Goal: Task Accomplishment & Management: Manage account settings

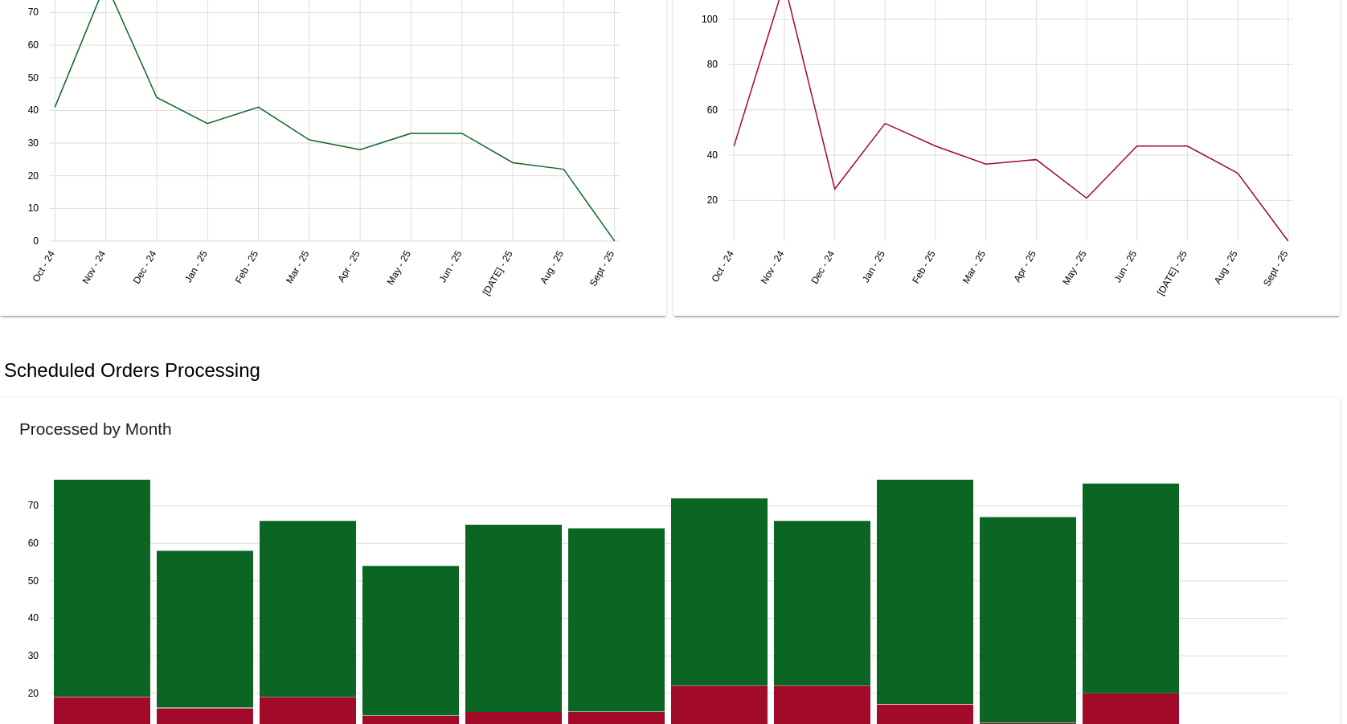
scroll to position [984, 0]
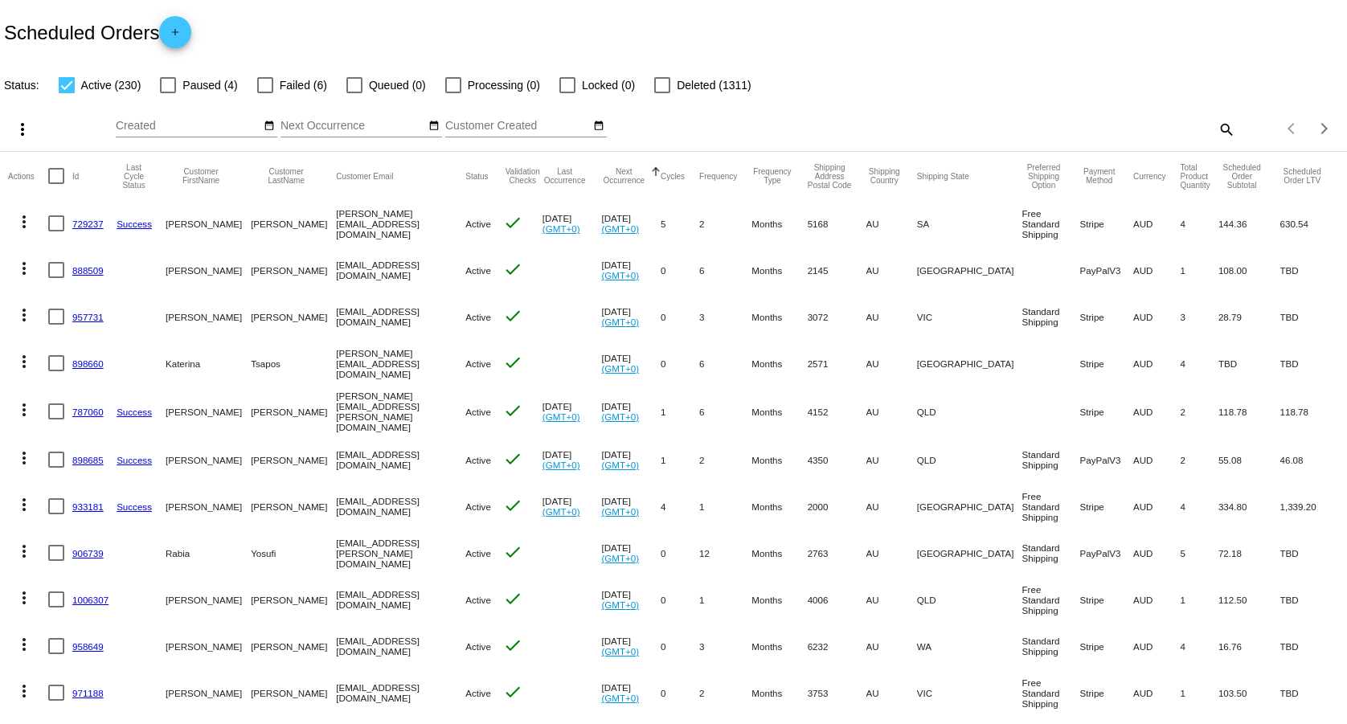
click at [1216, 128] on mat-icon "search" at bounding box center [1225, 129] width 19 height 25
paste input "[EMAIL_ADDRESS][DOMAIN_NAME]"
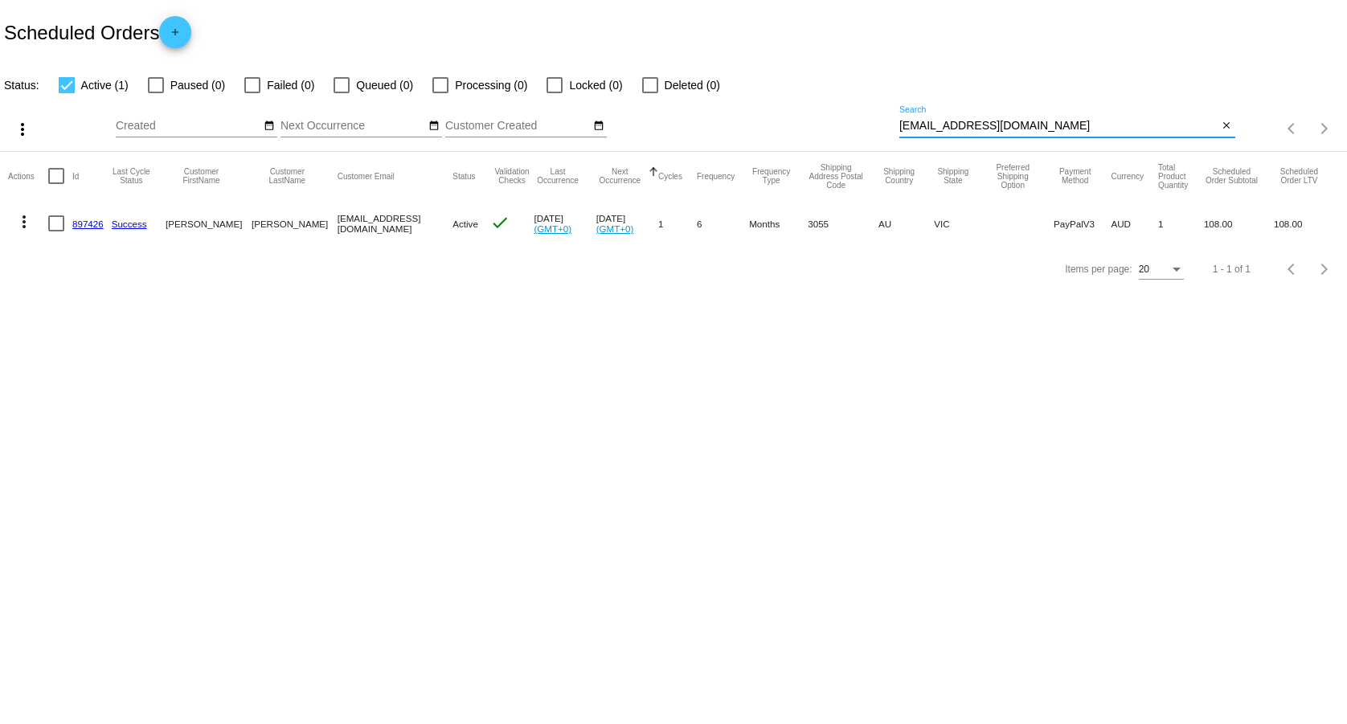
type input "[EMAIL_ADDRESS][DOMAIN_NAME]"
click at [26, 227] on mat-icon "more_vert" at bounding box center [23, 221] width 19 height 19
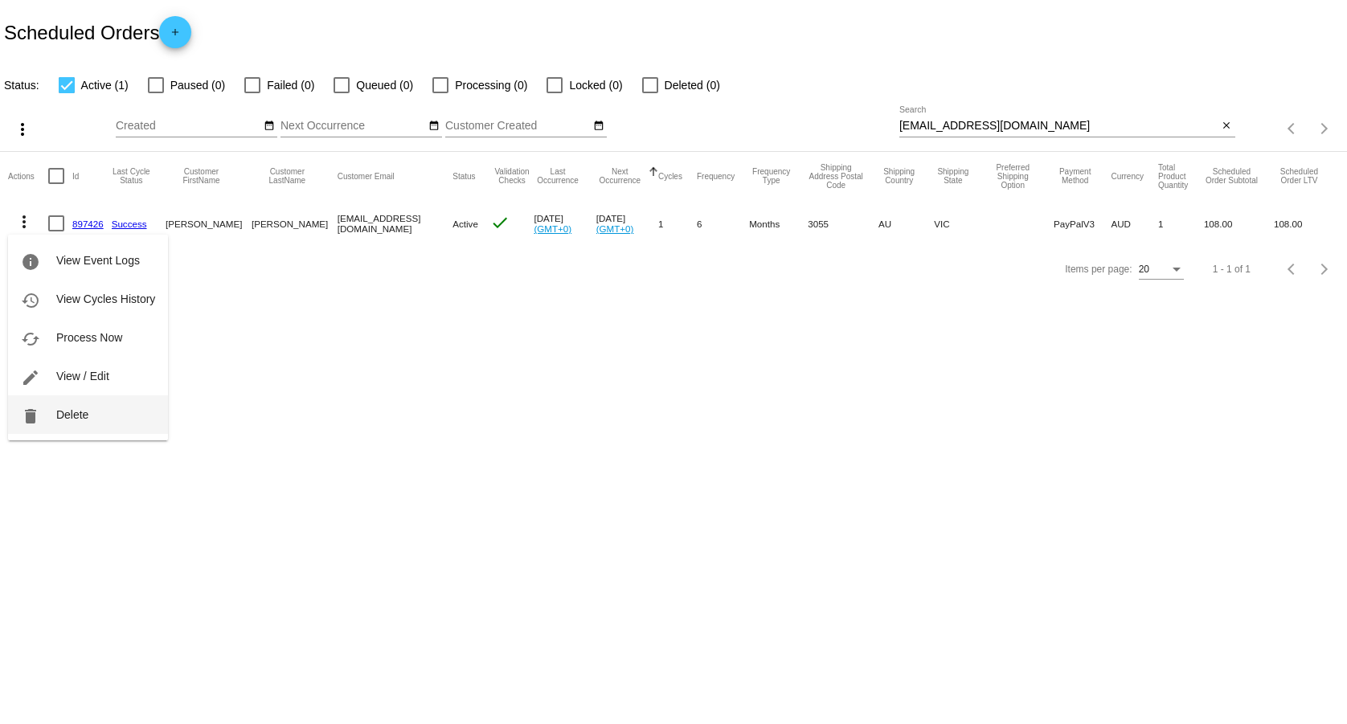
click at [66, 412] on span "Delete" at bounding box center [72, 414] width 32 height 13
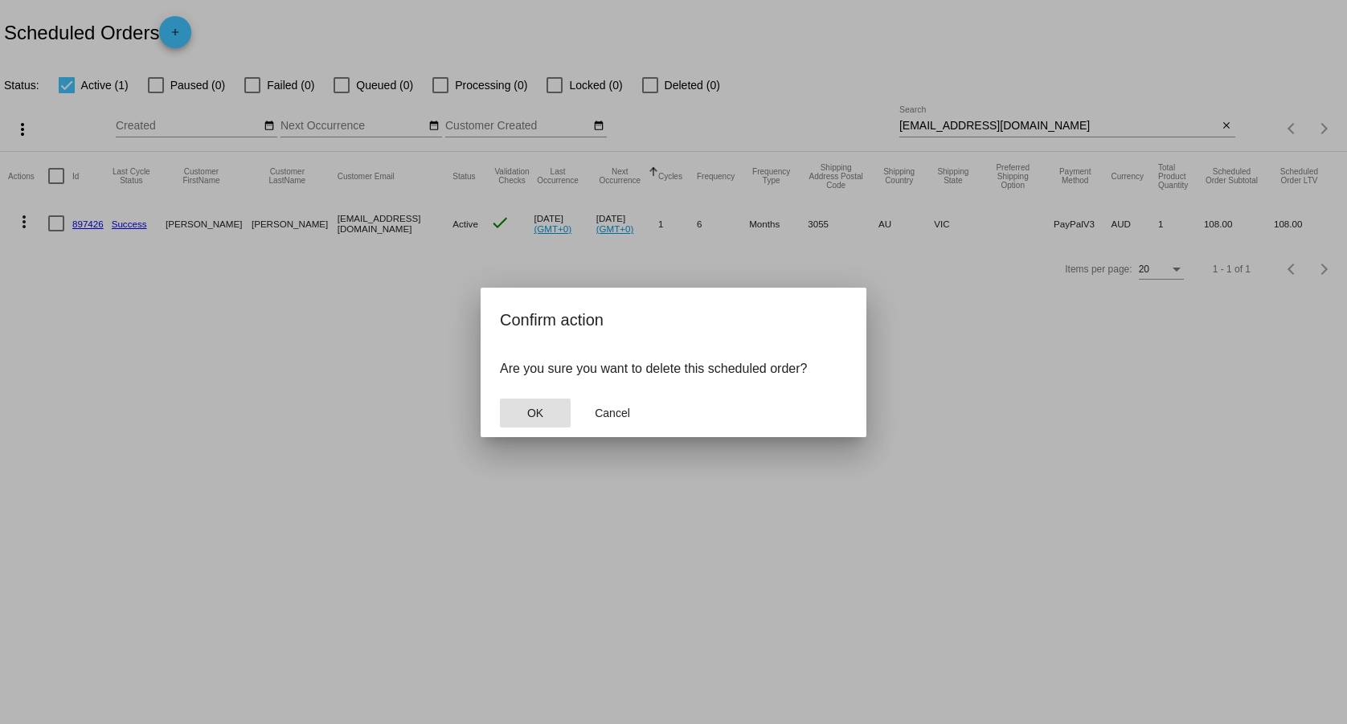
click at [539, 415] on span "OK" at bounding box center [535, 413] width 16 height 13
